Goal: Navigation & Orientation: Go to known website

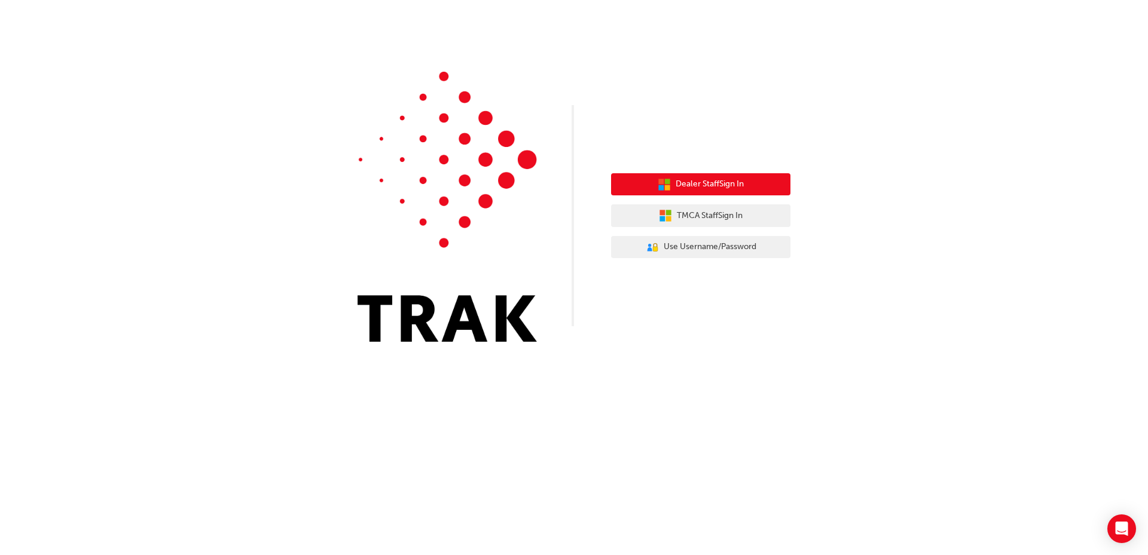
click at [643, 181] on button "Dealer Staff Sign In" at bounding box center [700, 184] width 179 height 23
click at [645, 195] on button "Dealer Staff Sign In" at bounding box center [700, 184] width 179 height 23
